Goal: Task Accomplishment & Management: Use online tool/utility

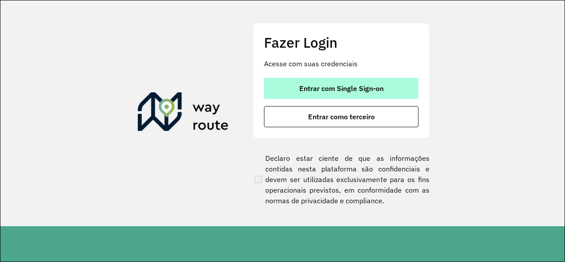
click at [377, 85] on span "Entrar com Single Sign-on" at bounding box center [341, 88] width 84 height 7
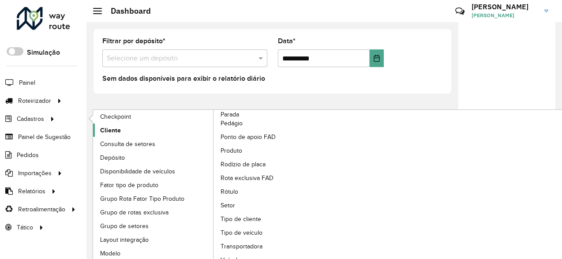
click at [114, 128] on span "Cliente" at bounding box center [110, 130] width 21 height 9
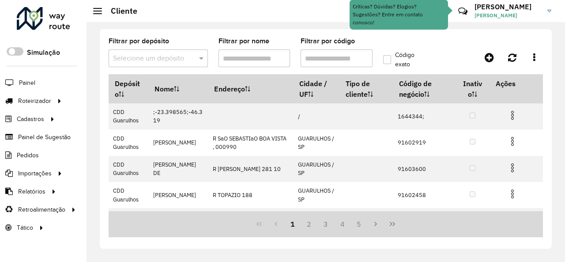
click at [201, 58] on span at bounding box center [202, 58] width 11 height 11
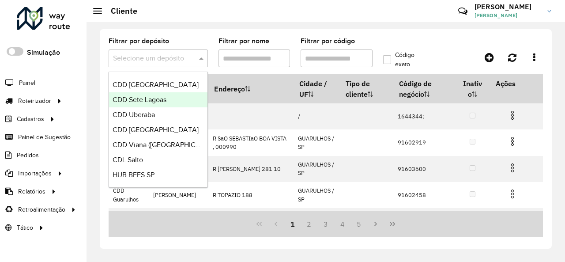
scroll to position [229, 0]
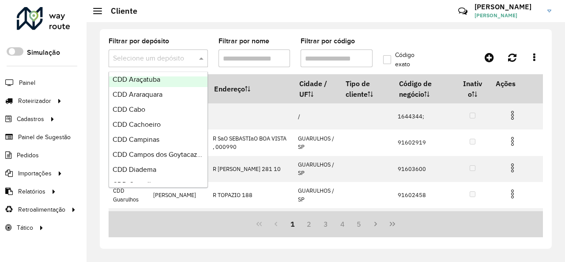
click at [160, 79] on span "CDD Araçatuba" at bounding box center [137, 79] width 48 height 8
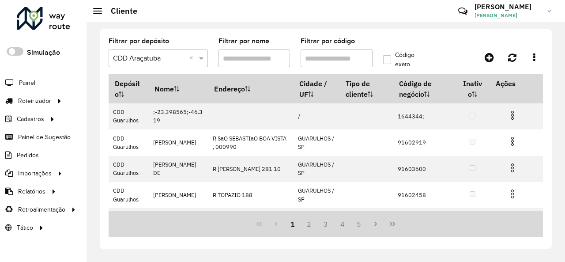
click at [330, 55] on input "Filtrar por código" at bounding box center [337, 58] width 72 height 18
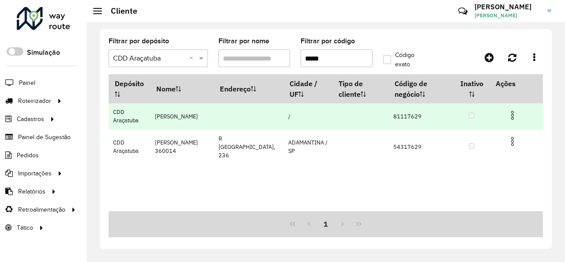
type input "*****"
click at [514, 116] on img at bounding box center [512, 115] width 11 height 11
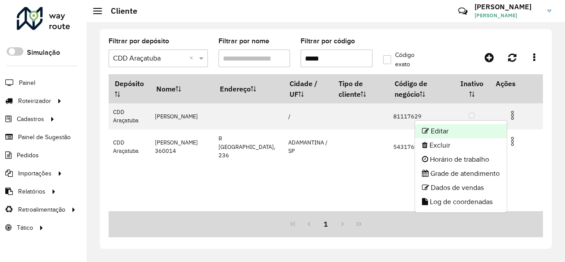
click at [464, 129] on li "Editar" at bounding box center [461, 131] width 92 height 14
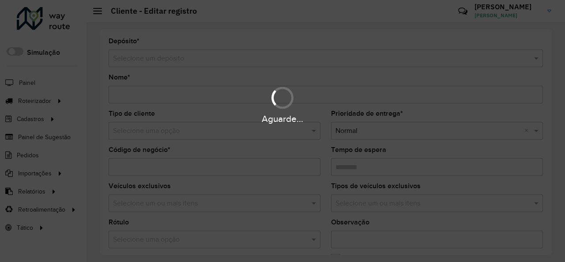
type input "**********"
type input "********"
type input "**********"
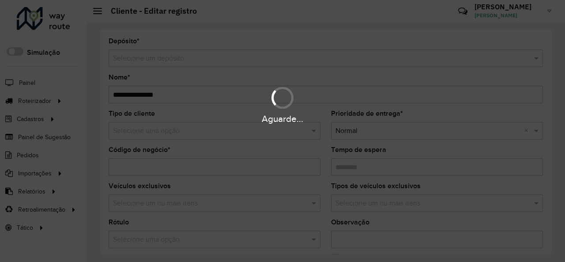
type input "**********"
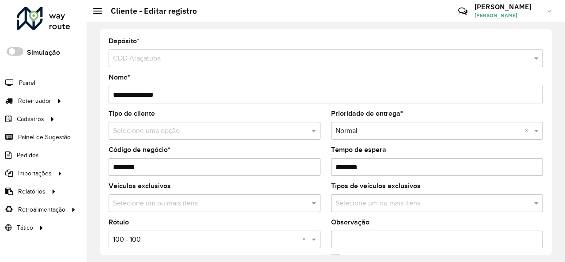
click at [224, 130] on input "text" at bounding box center [205, 131] width 185 height 11
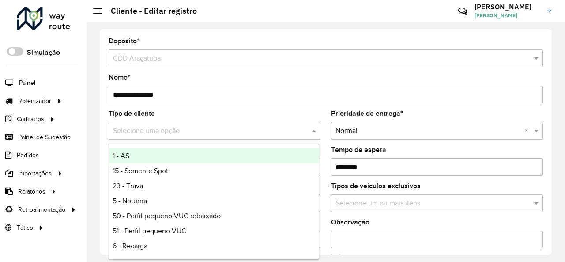
type input "*"
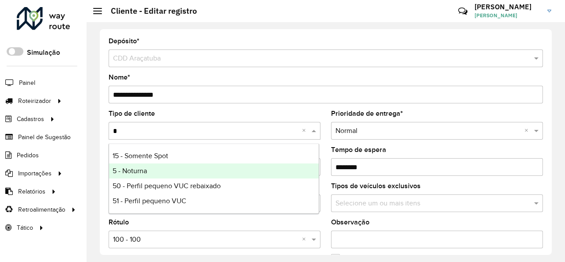
click at [149, 169] on div "5 - Noturna" at bounding box center [214, 170] width 210 height 15
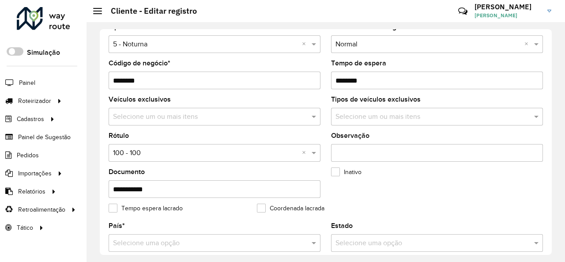
scroll to position [88, 0]
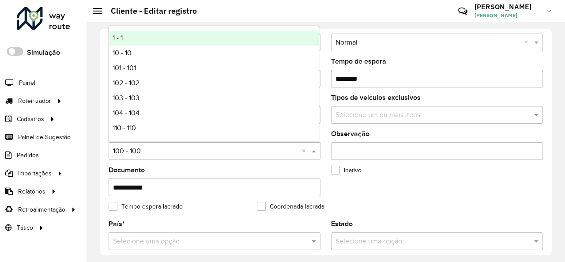
click at [177, 154] on input "text" at bounding box center [205, 151] width 185 height 11
type input "*"
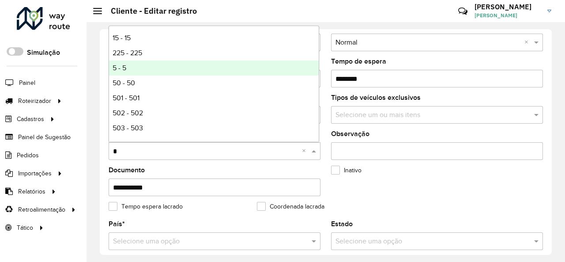
click at [149, 68] on div "5 - 5" at bounding box center [214, 67] width 210 height 15
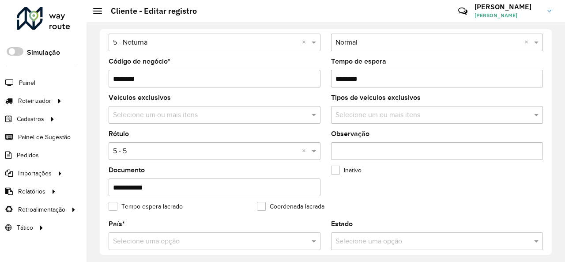
click at [419, 184] on formly-field "Inativo" at bounding box center [400, 185] width 148 height 36
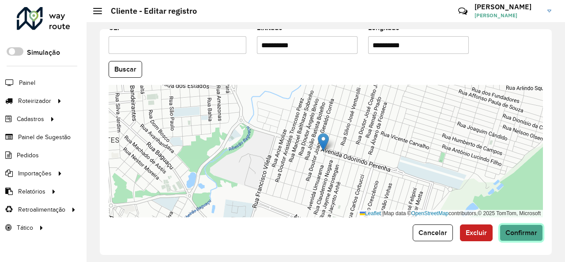
click at [526, 233] on span "Confirmar" at bounding box center [521, 233] width 32 height 8
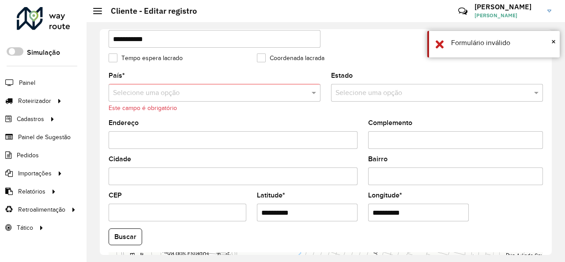
scroll to position [227, 0]
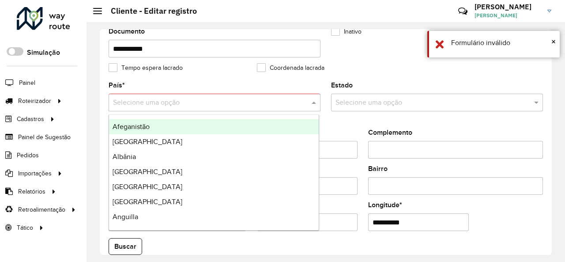
click at [239, 98] on input "text" at bounding box center [205, 103] width 185 height 11
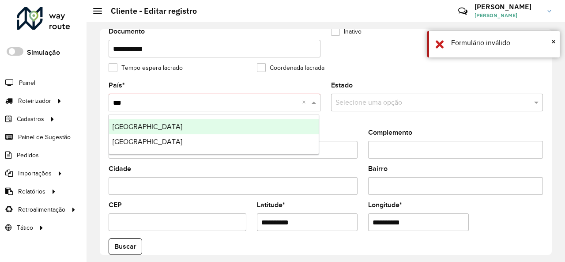
type input "****"
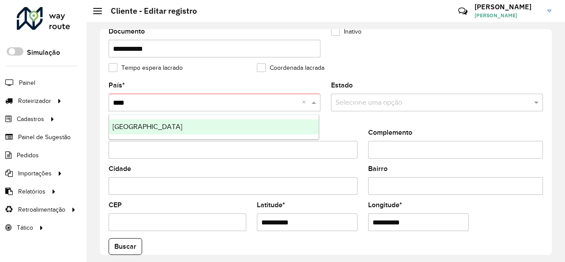
click at [161, 125] on div "Brasil" at bounding box center [214, 126] width 210 height 15
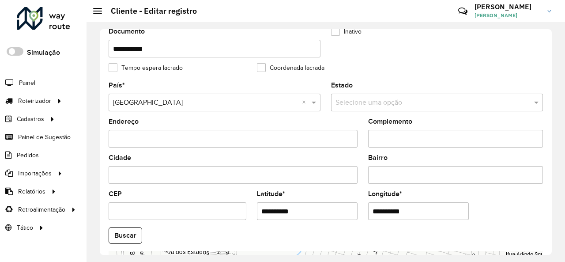
click at [502, 122] on div "Complemento" at bounding box center [455, 132] width 175 height 29
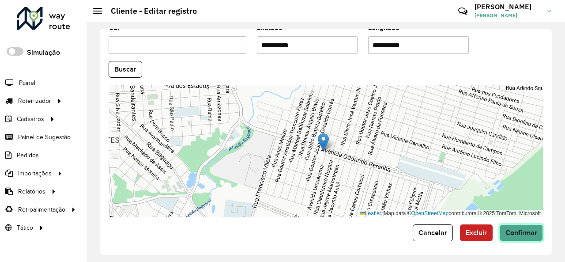
click at [528, 235] on button "Confirmar" at bounding box center [521, 232] width 43 height 17
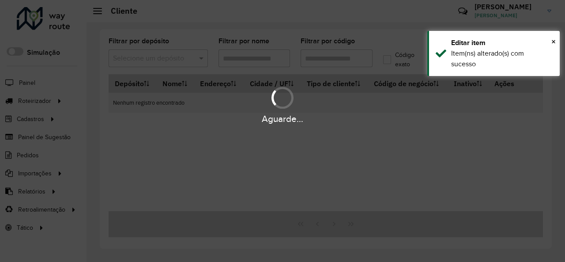
type input "*****"
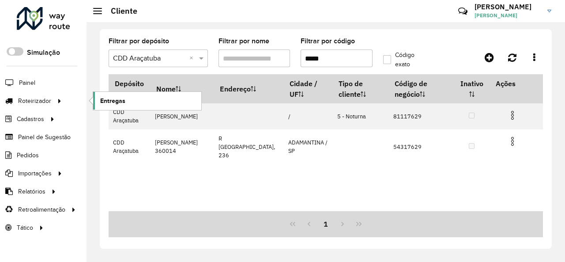
click at [136, 98] on link "Entregas" at bounding box center [147, 101] width 108 height 18
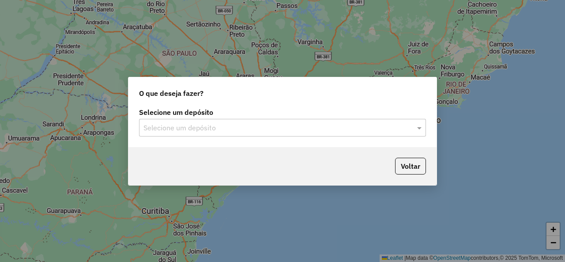
click at [199, 132] on input "text" at bounding box center [273, 128] width 260 height 11
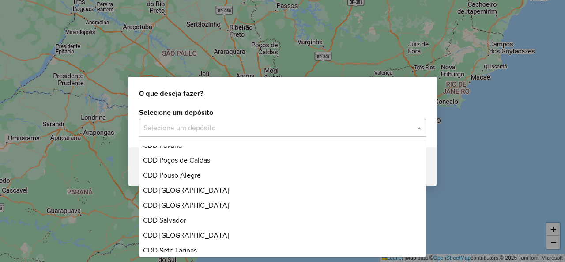
scroll to position [441, 0]
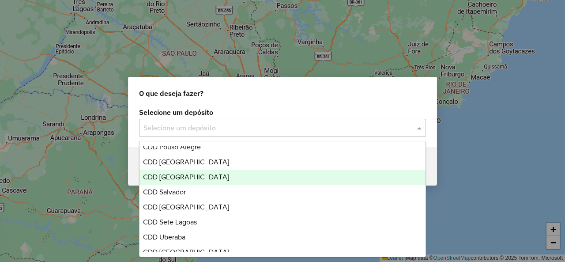
click at [199, 180] on span "CDD [GEOGRAPHIC_DATA]" at bounding box center [186, 177] width 86 height 8
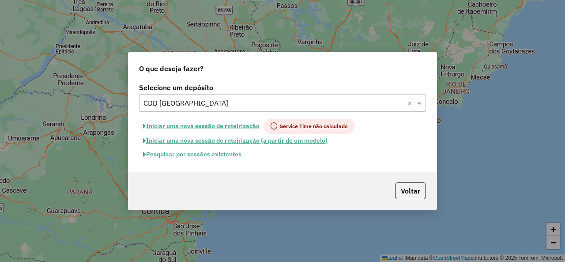
click at [224, 127] on button "Iniciar uma nova sessão de roteirização" at bounding box center [201, 126] width 124 height 15
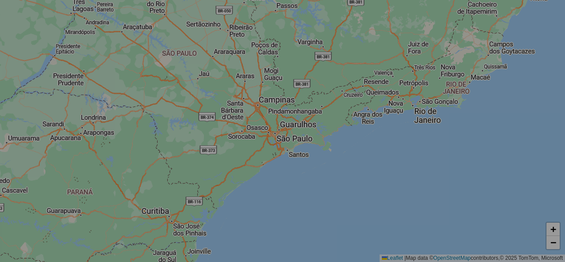
select select "*"
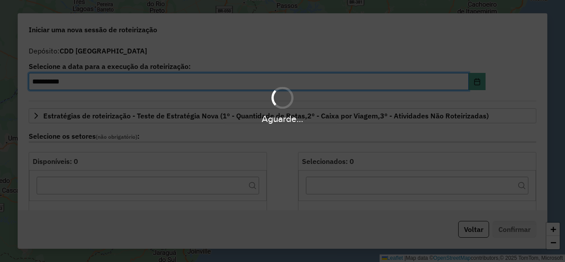
click at [470, 227] on div "Aguarde..." at bounding box center [282, 131] width 565 height 262
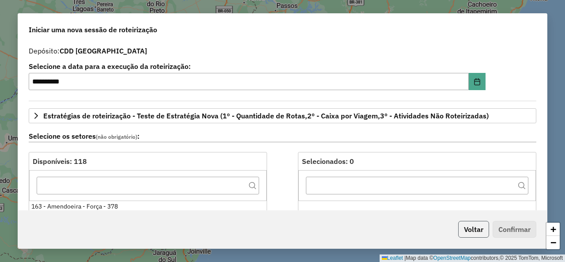
click at [468, 230] on button "Voltar" at bounding box center [473, 229] width 31 height 17
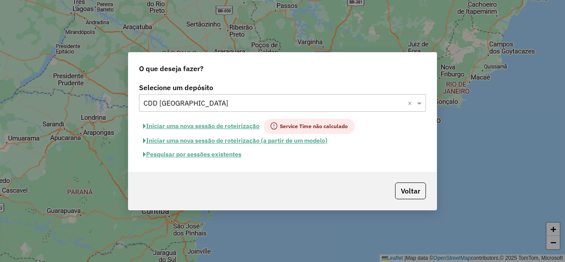
click at [204, 154] on button "Pesquisar por sessões existentes" at bounding box center [192, 154] width 106 height 14
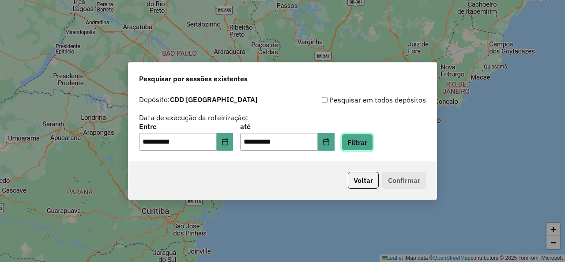
click at [373, 139] on button "Filtrar" at bounding box center [357, 142] width 31 height 17
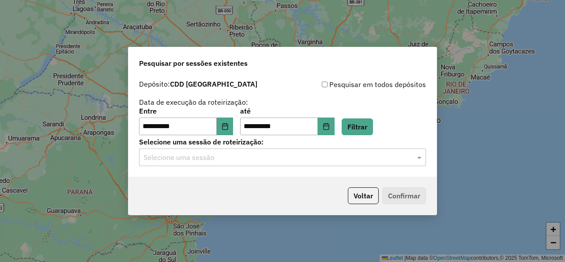
click at [300, 160] on input "text" at bounding box center [273, 157] width 260 height 11
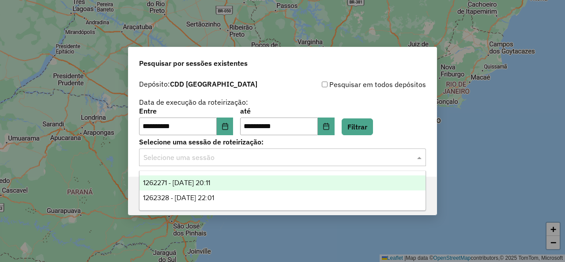
click at [210, 183] on span "1262271 - [DATE] 20:11" at bounding box center [176, 183] width 67 height 8
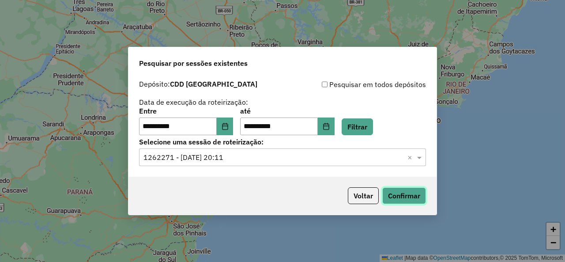
click at [415, 195] on button "Confirmar" at bounding box center [404, 195] width 44 height 17
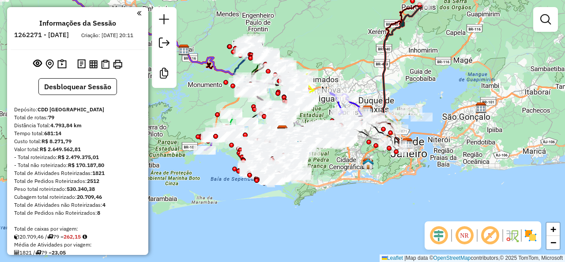
click at [489, 235] on em at bounding box center [489, 235] width 21 height 21
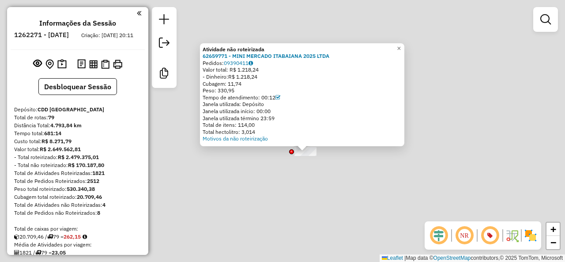
click at [324, 162] on div "Atividade não roteirizada 62659771 - MINI MERCADO ITABAIANA 2025 LTDA Pedidos: …" at bounding box center [282, 131] width 565 height 262
